Goal: Find specific page/section: Find specific page/section

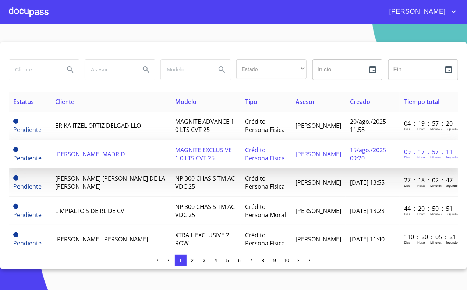
click at [147, 151] on td "[PERSON_NAME] MADRID" at bounding box center [111, 154] width 120 height 28
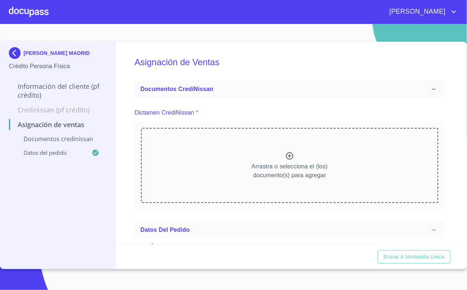
click at [23, 17] on div at bounding box center [29, 12] width 40 height 24
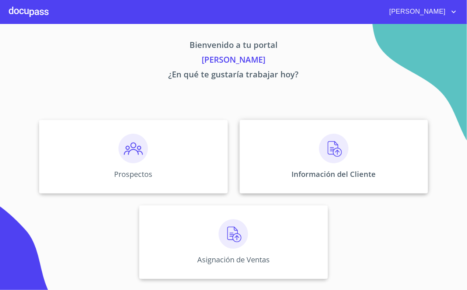
click at [321, 150] on img at bounding box center [333, 148] width 29 height 29
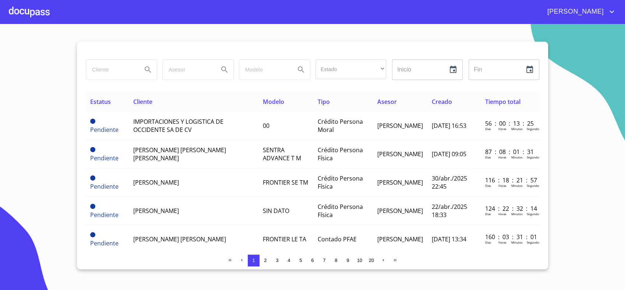
click at [112, 71] on input "search" at bounding box center [111, 70] width 50 height 20
type input "[PERSON_NAME]"
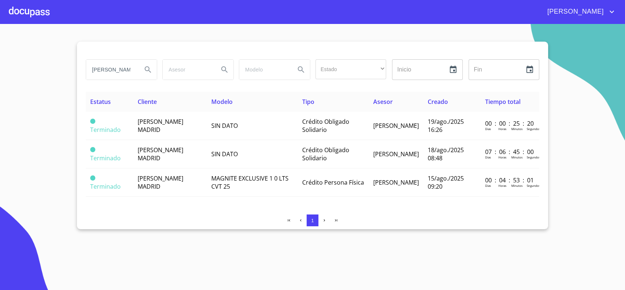
click at [28, 9] on div at bounding box center [29, 12] width 41 height 24
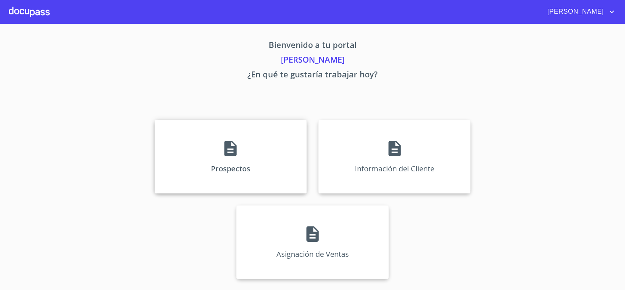
click at [227, 154] on icon at bounding box center [231, 148] width 12 height 15
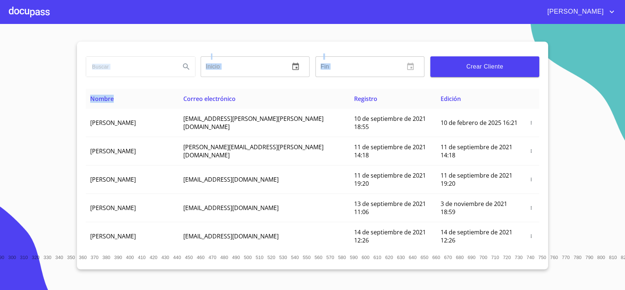
drag, startPoint x: 165, startPoint y: 106, endPoint x: 127, endPoint y: 70, distance: 51.9
click at [127, 70] on div "Inicio ​ Fin ​ Crear Cliente Nombre Correo electrónico Registro Edición [PERSON…" at bounding box center [312, 156] width 471 height 228
click at [127, 71] on input "search" at bounding box center [130, 67] width 88 height 20
type input "[PERSON_NAME]"
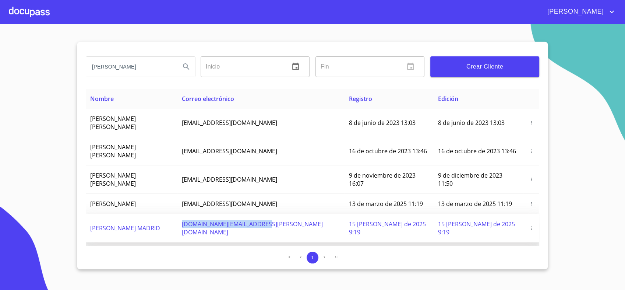
copy span "[DOMAIN_NAME][EMAIL_ADDRESS][PERSON_NAME][DOMAIN_NAME]"
drag, startPoint x: 229, startPoint y: 201, endPoint x: 317, endPoint y: 206, distance: 88.5
click at [317, 214] on td "[DOMAIN_NAME][EMAIL_ADDRESS][PERSON_NAME][DOMAIN_NAME]" at bounding box center [261, 228] width 167 height 28
